Goal: Information Seeking & Learning: Learn about a topic

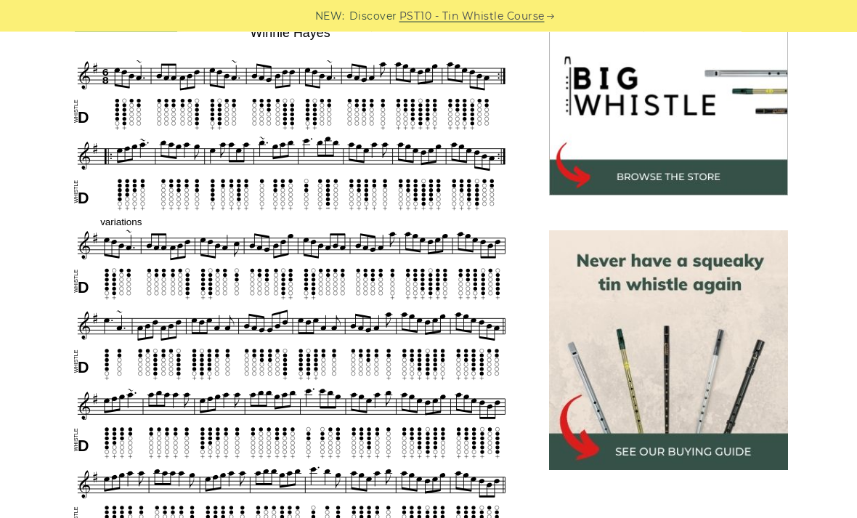
scroll to position [450, 0]
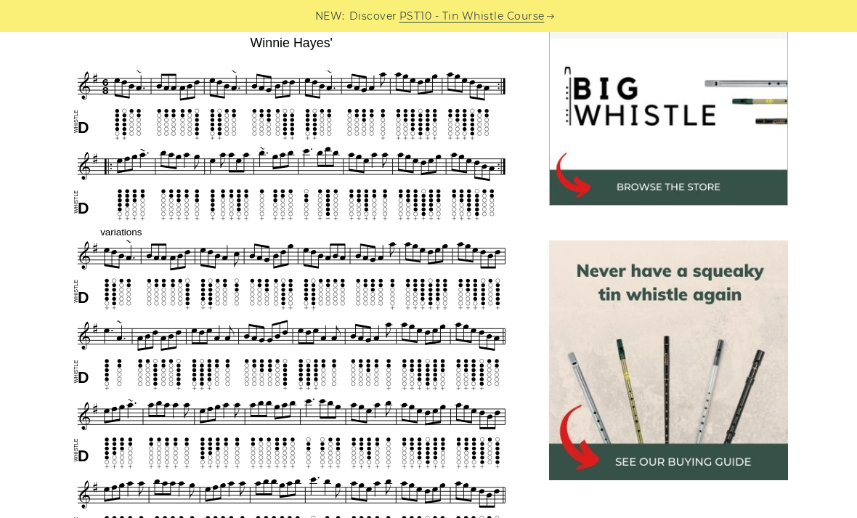
click at [450, 0] on div "NEW: Discover PST10 - Tin Whistle Course" at bounding box center [428, 16] width 857 height 32
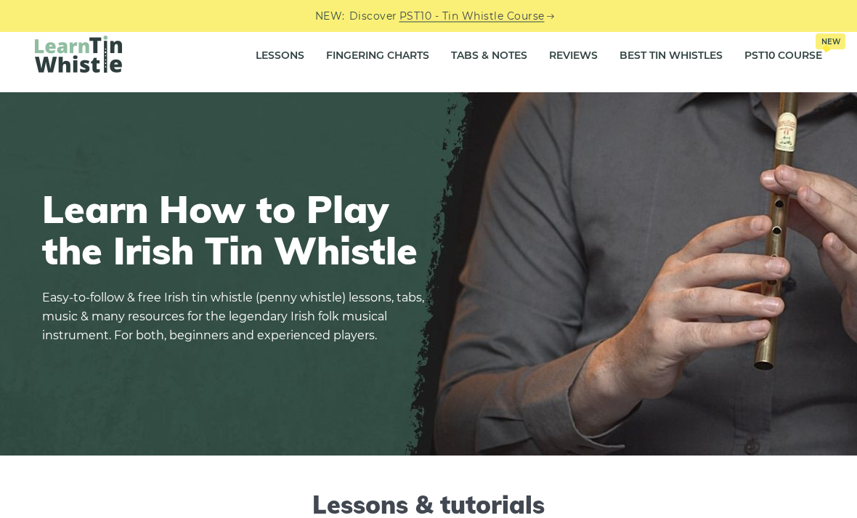
scroll to position [3, 0]
